Goal: Information Seeking & Learning: Check status

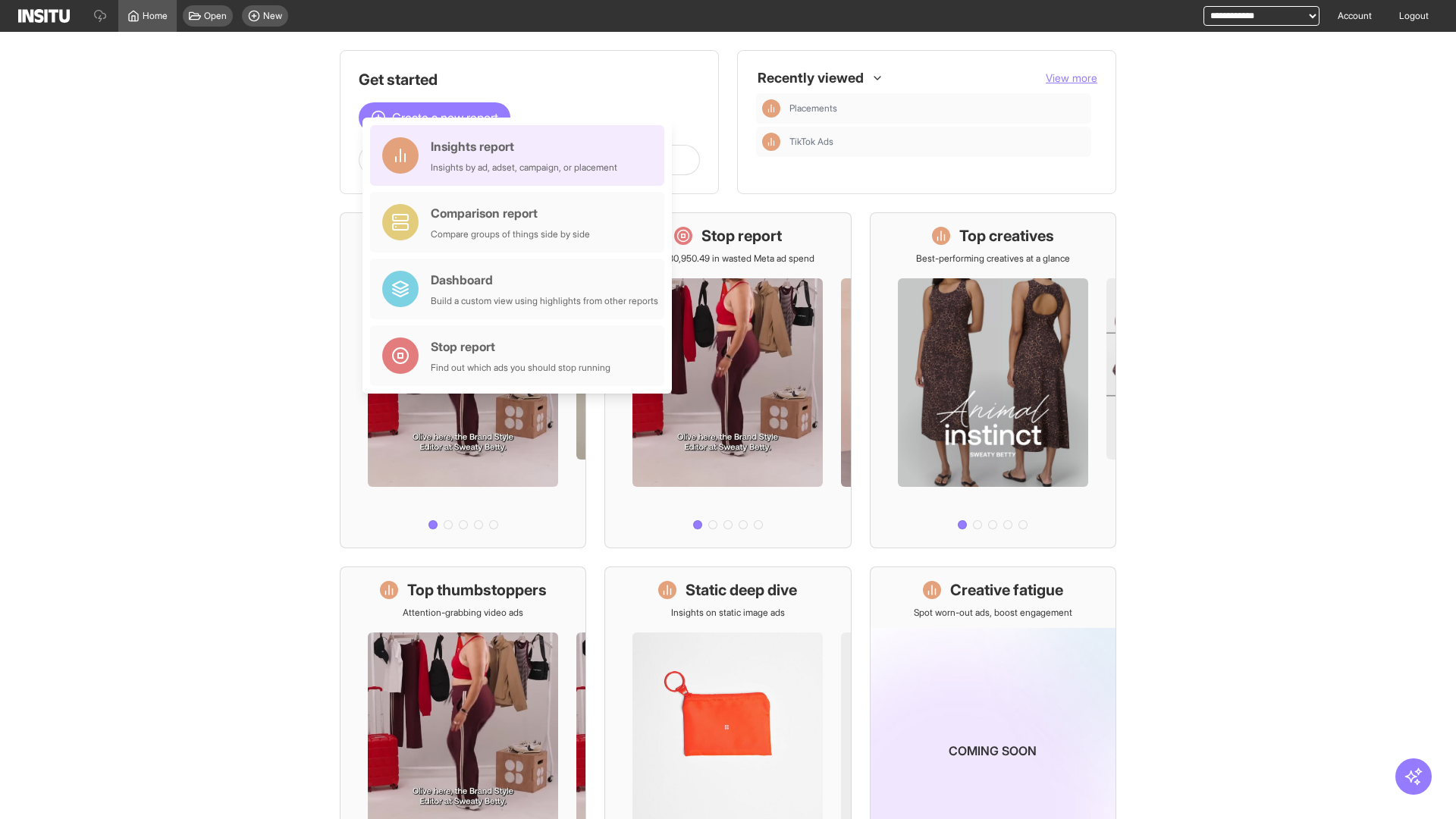
click at [521, 156] on div "Insights report Insights by ad, adset, campaign, or placement" at bounding box center [524, 156] width 187 height 37
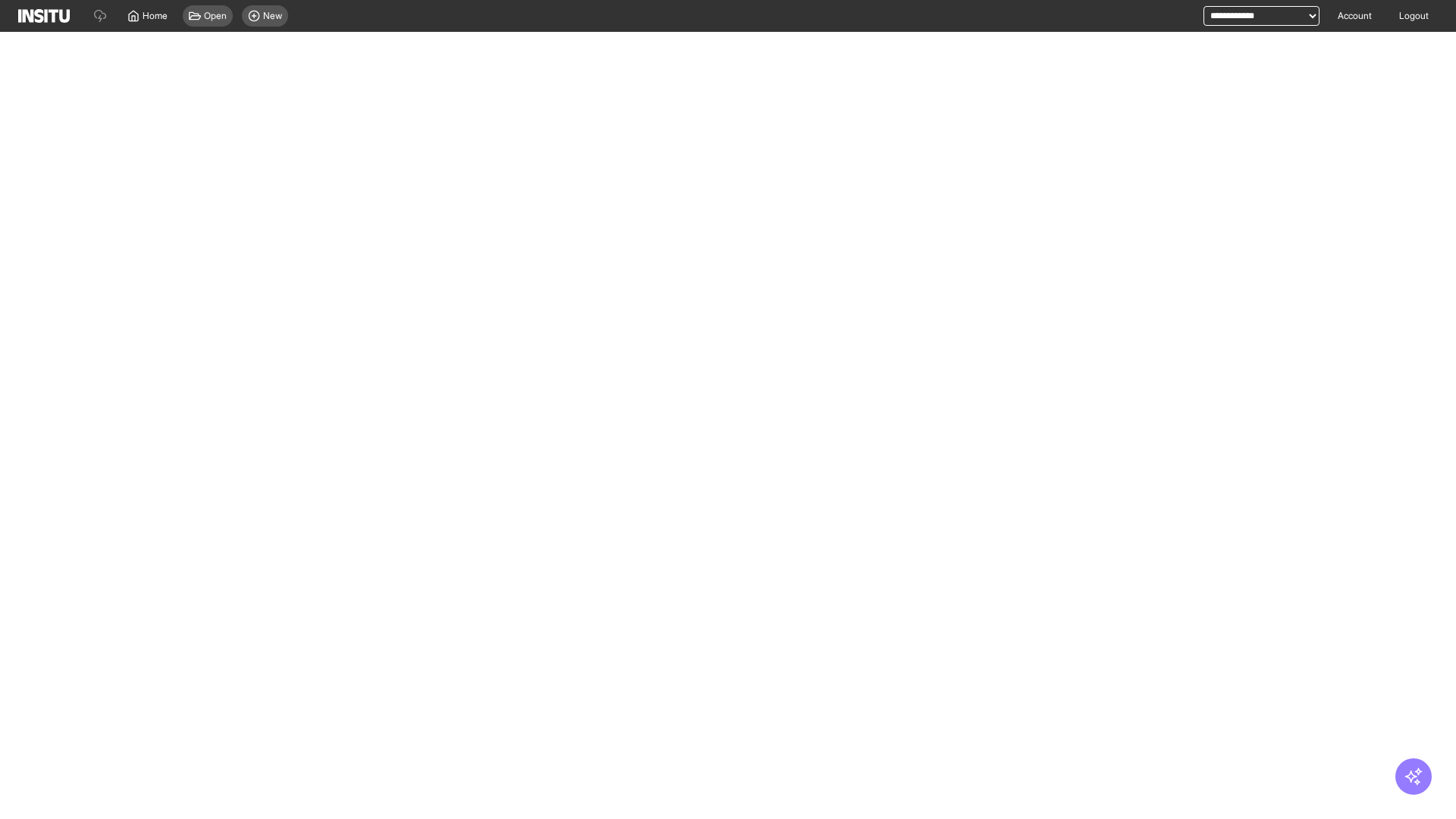
select select "**"
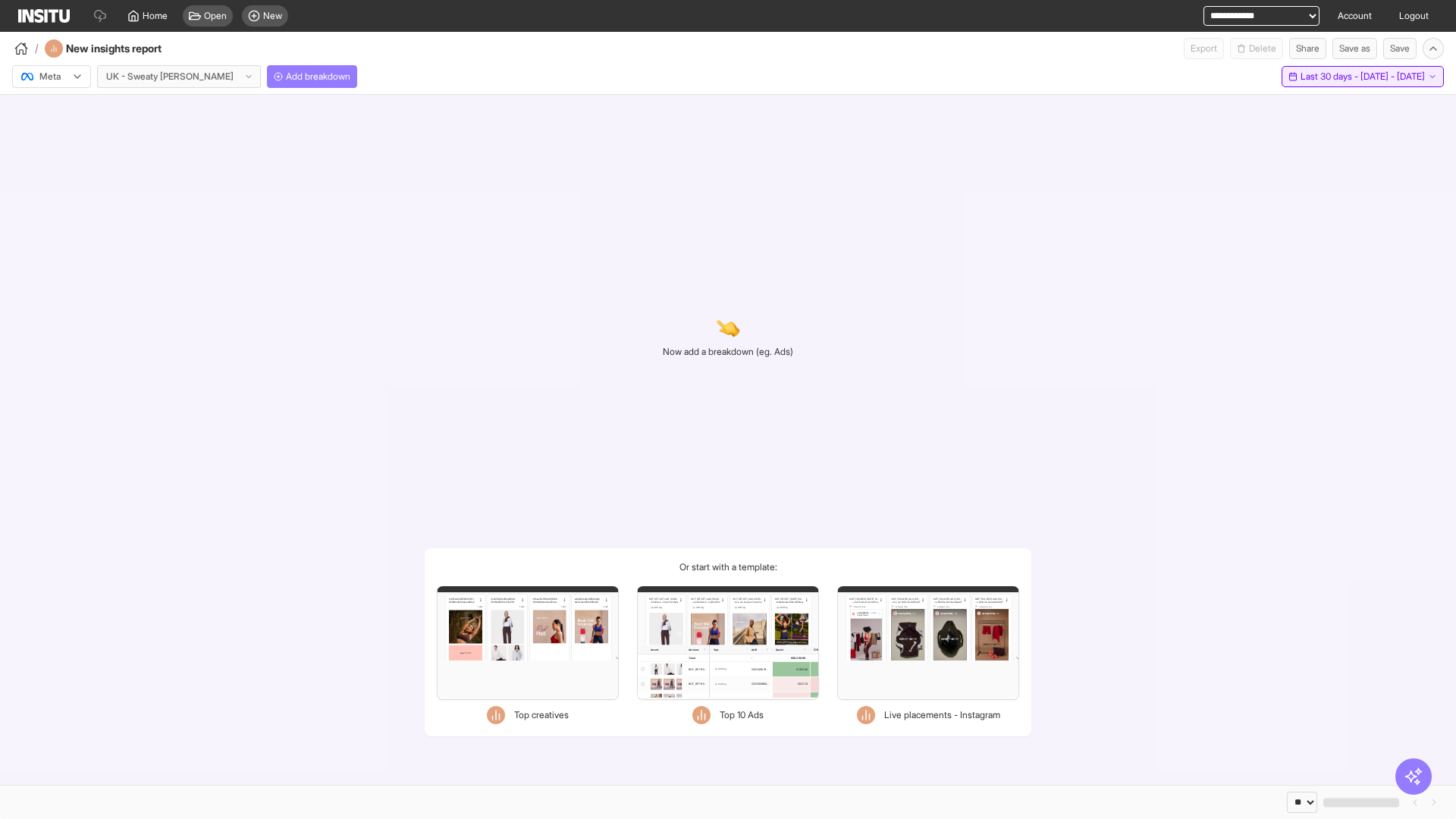
click at [1332, 77] on span "Last 30 days - [DATE] - [DATE]" at bounding box center [1362, 76] width 124 height 13
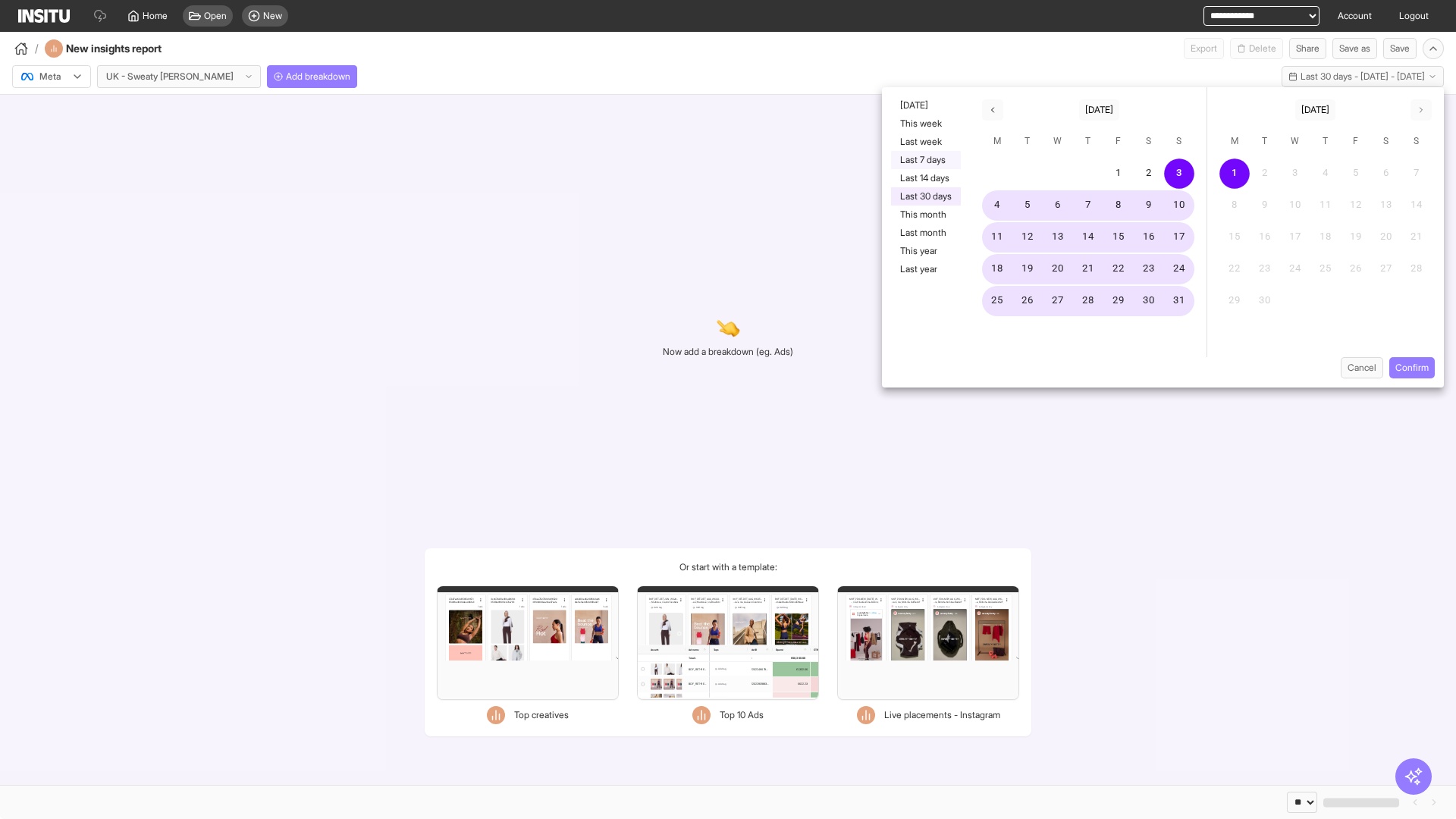
click at [925, 160] on button "Last 7 days" at bounding box center [926, 160] width 69 height 18
